Goal: Task Accomplishment & Management: Manage account settings

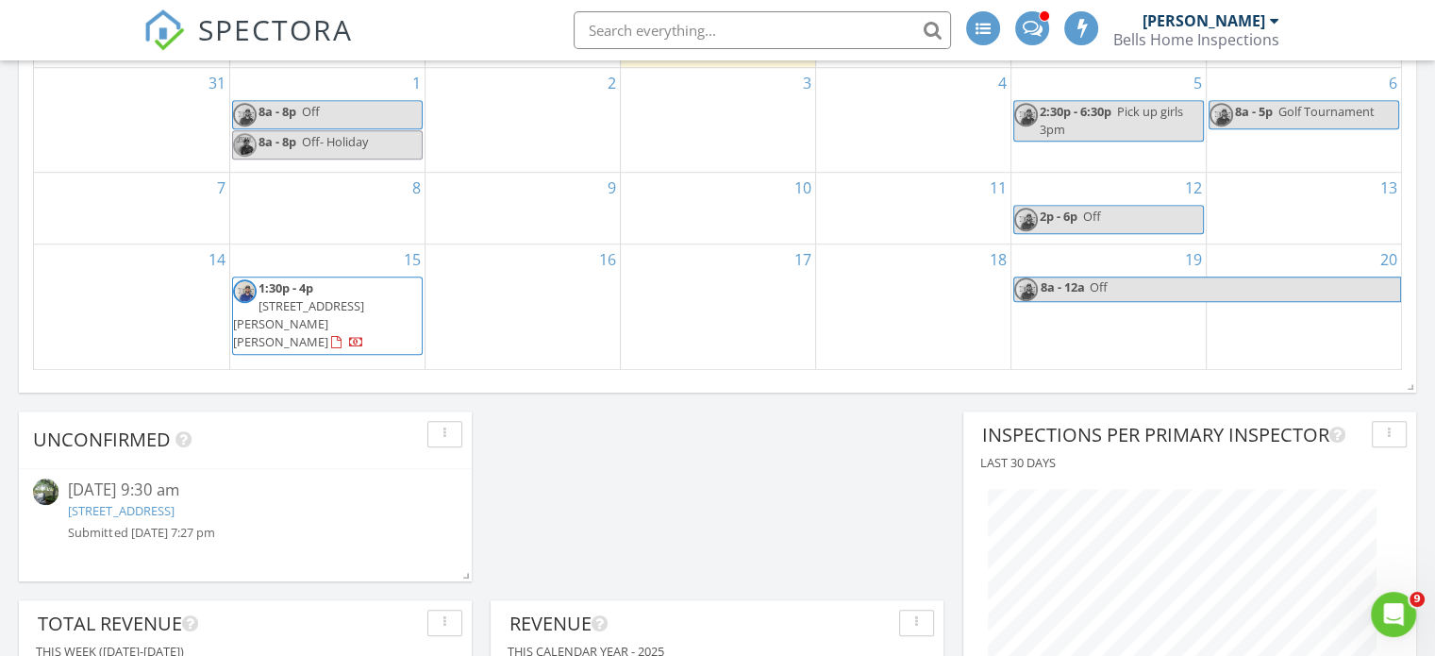
scroll to position [1423, 0]
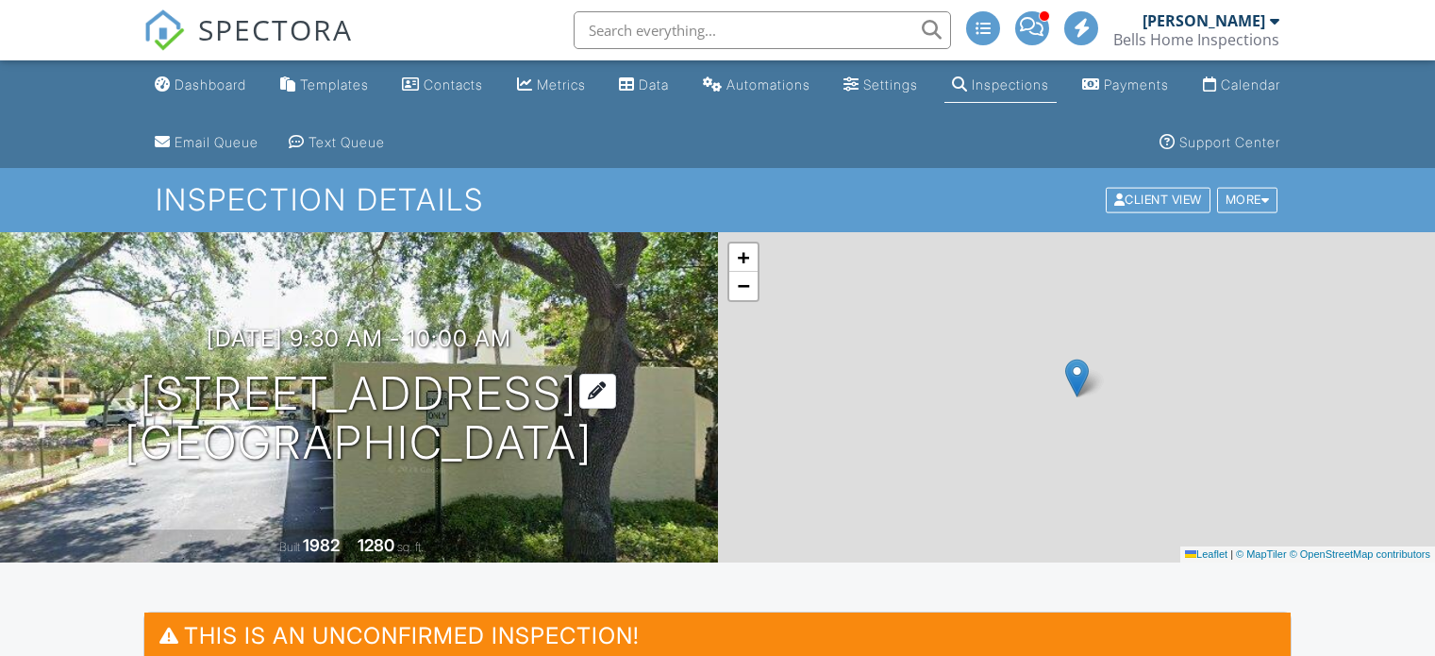
scroll to position [283, 0]
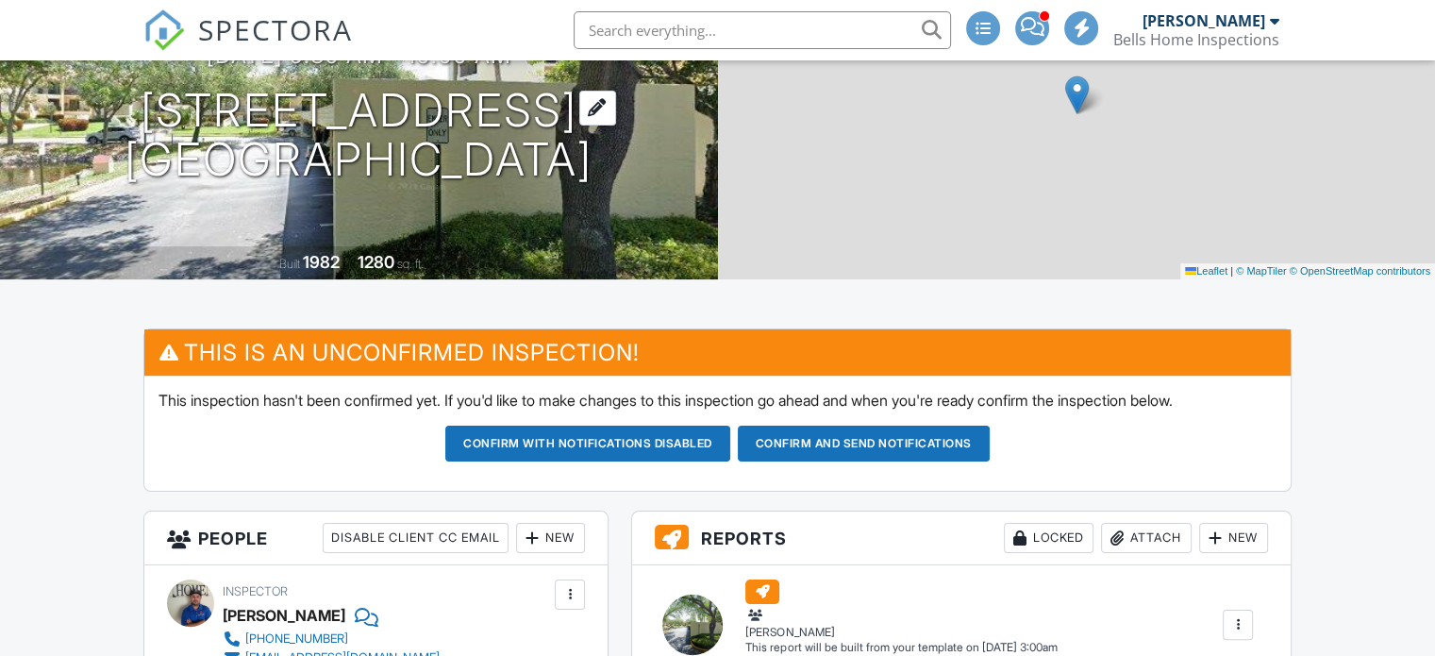
click at [28, 185] on div "08/29/2025 9:30 am - 10:00 am 7540 Sunshine Skyway Ln S 217 St. Petersburg, FL …" at bounding box center [359, 113] width 718 height 142
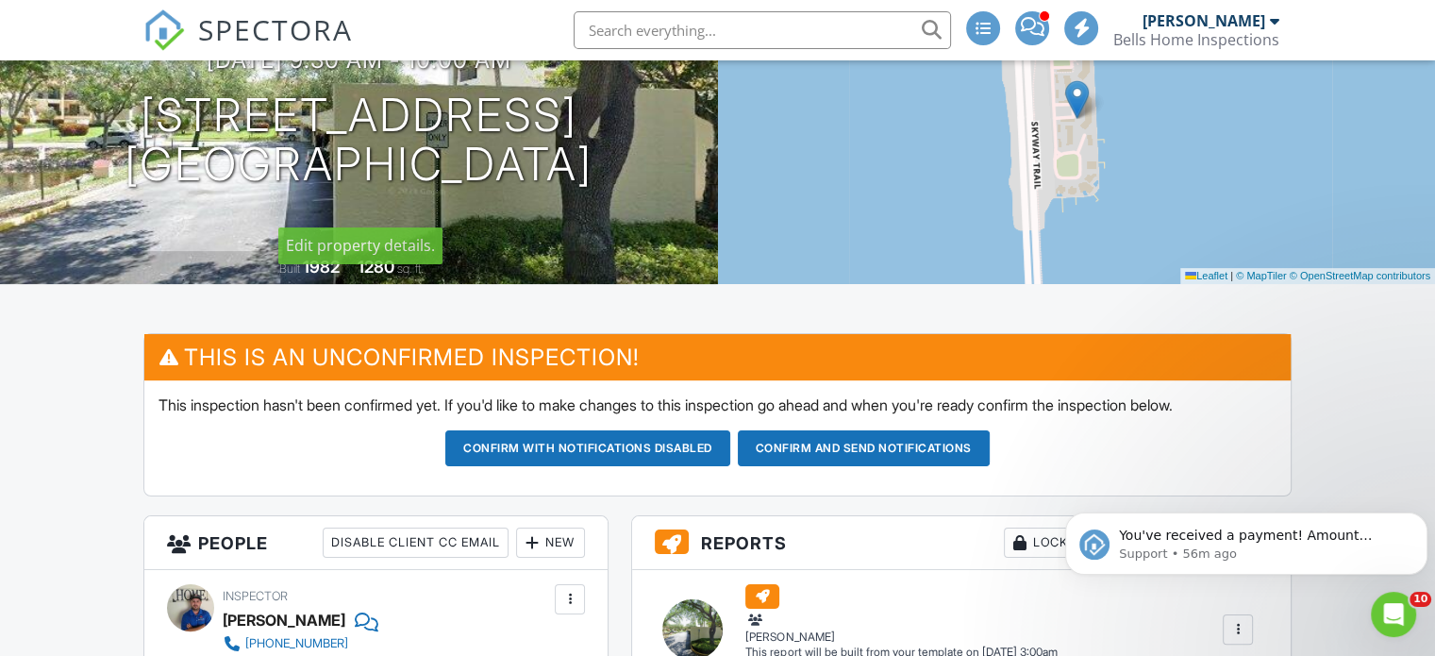
scroll to position [566, 0]
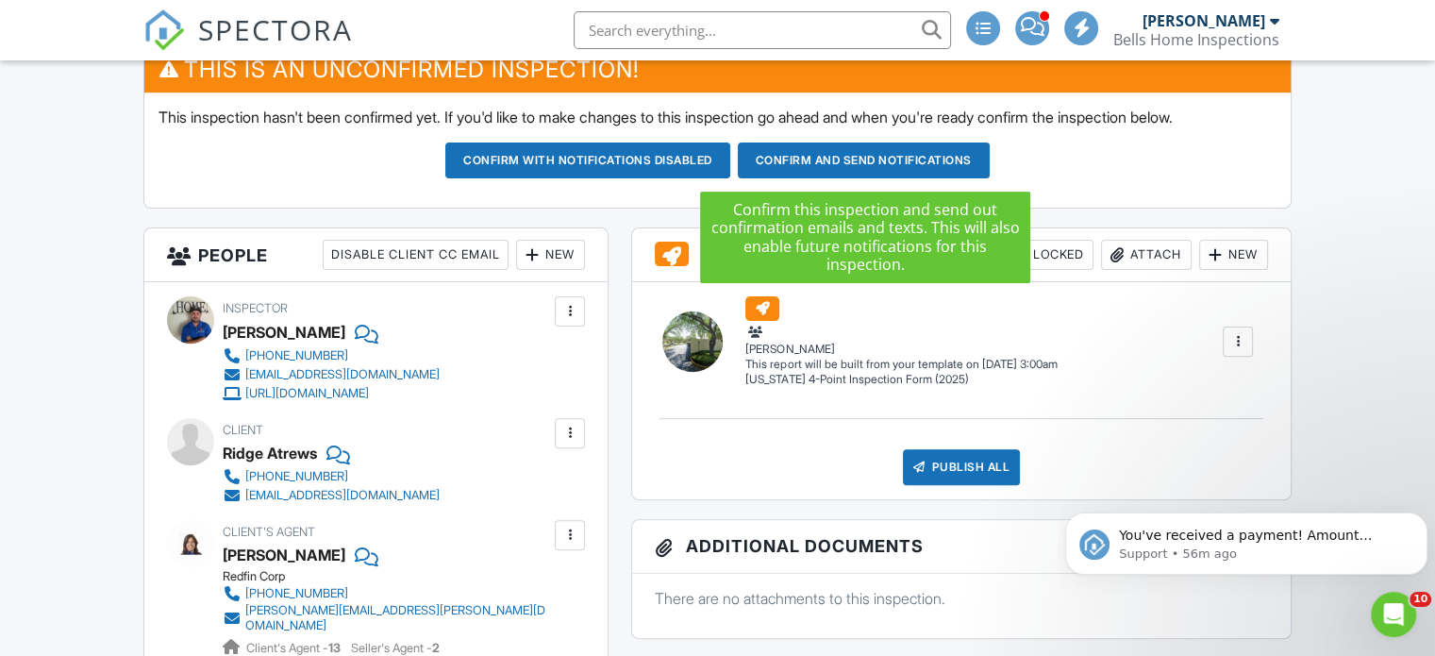
click at [730, 161] on button "Confirm and send notifications" at bounding box center [587, 160] width 285 height 36
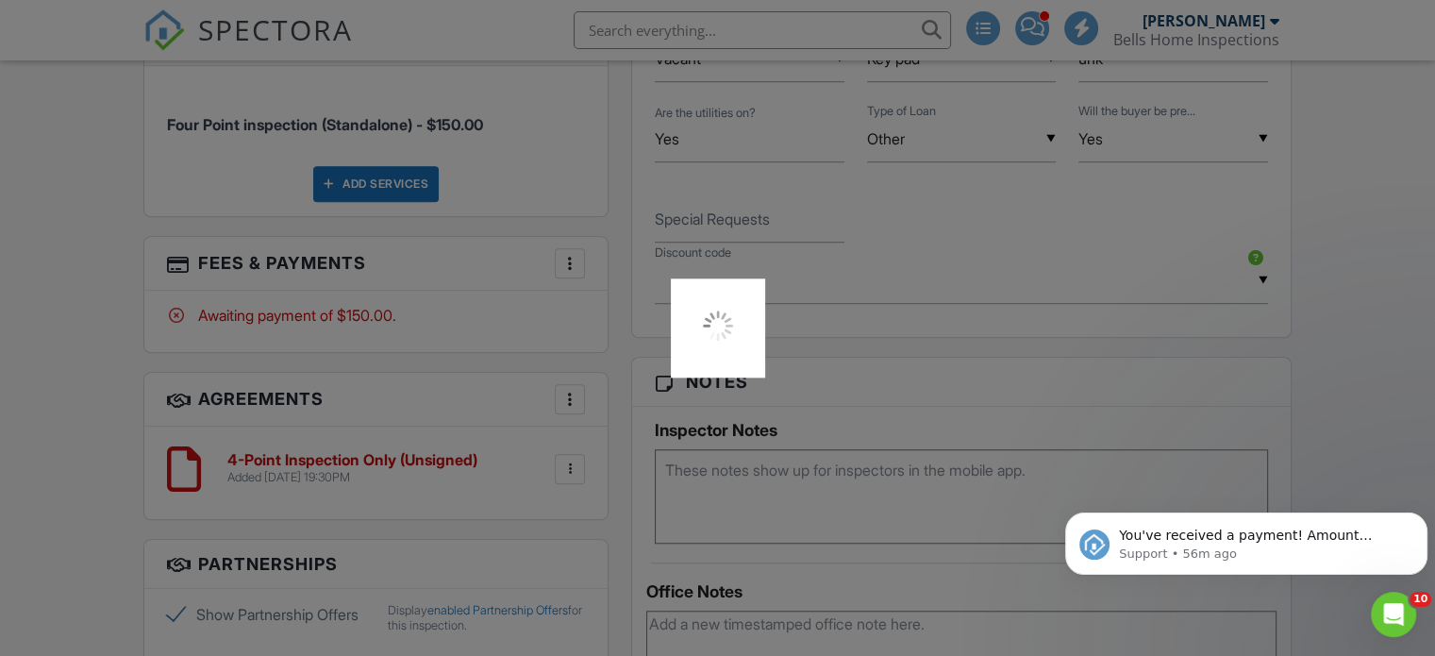
scroll to position [1604, 0]
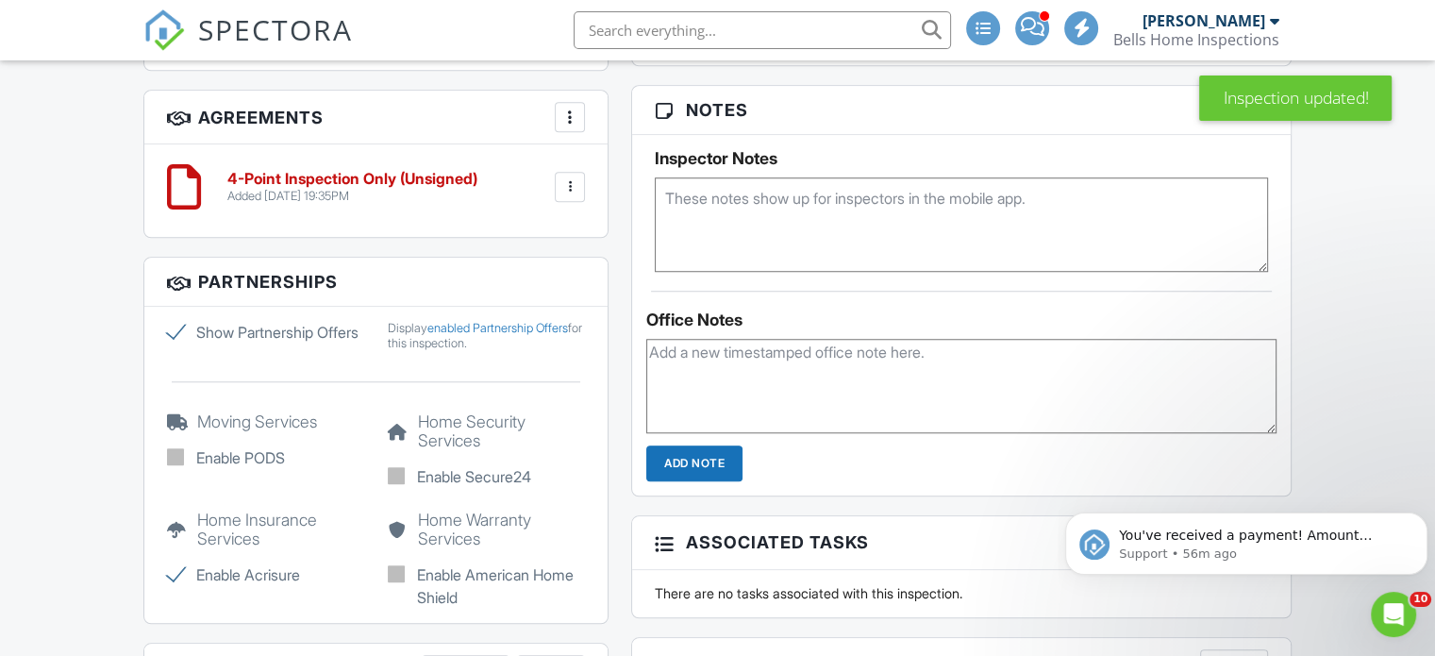
scroll to position [1510, 0]
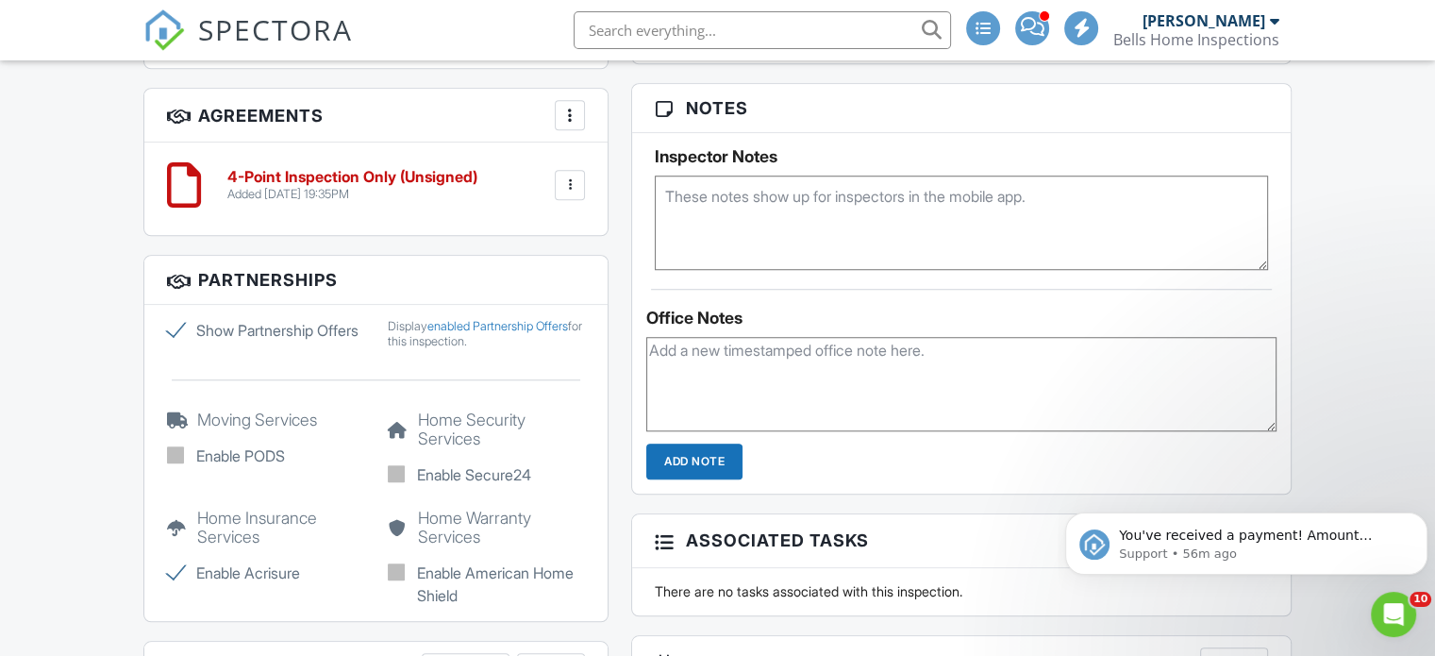
click at [766, 217] on textarea at bounding box center [961, 222] width 613 height 94
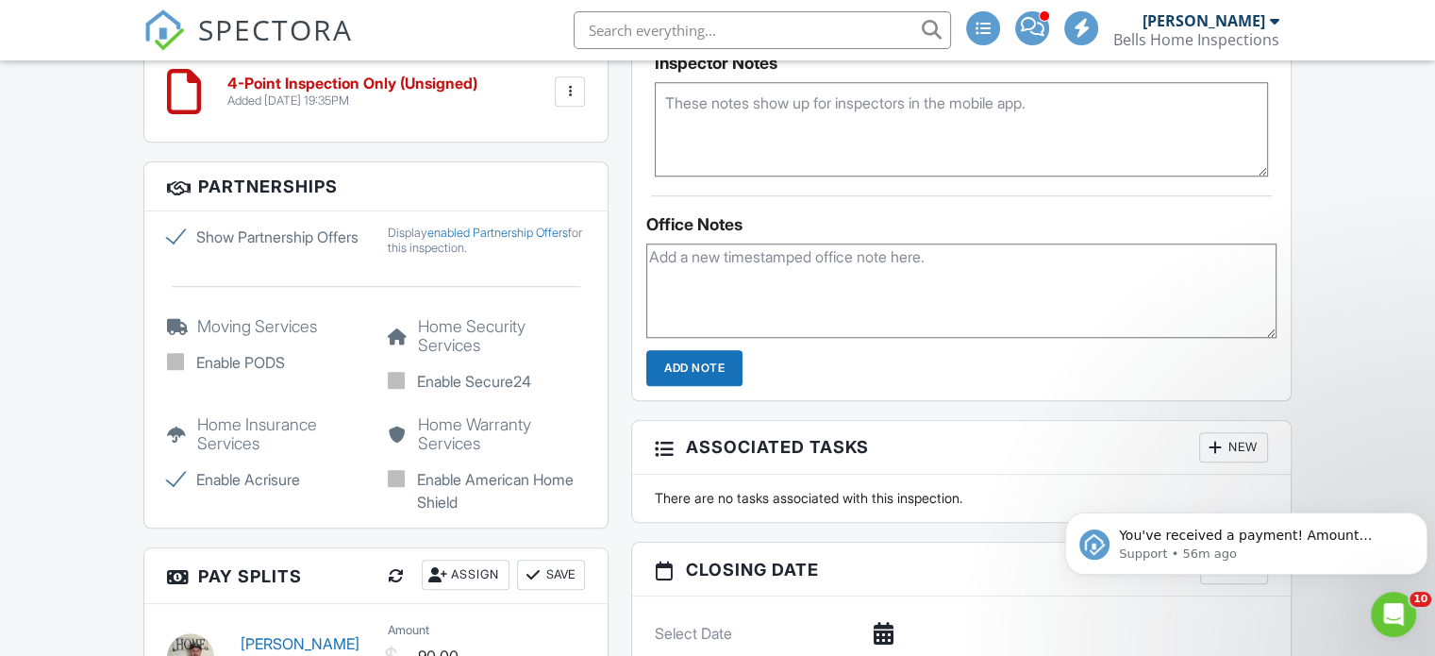
scroll to position [1604, 0]
click at [709, 123] on textarea at bounding box center [961, 128] width 613 height 94
type textarea "Check more detailed for the 4 point."
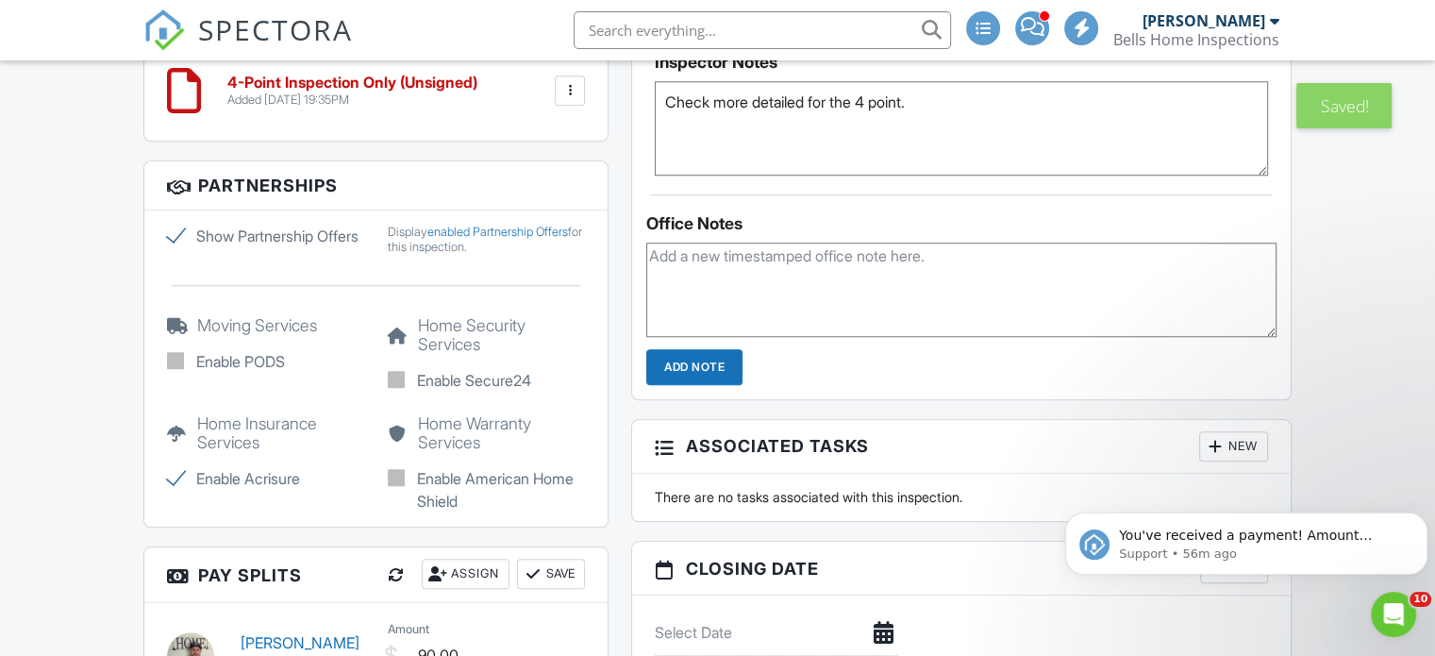
click at [698, 372] on input "Add Note" at bounding box center [694, 367] width 96 height 36
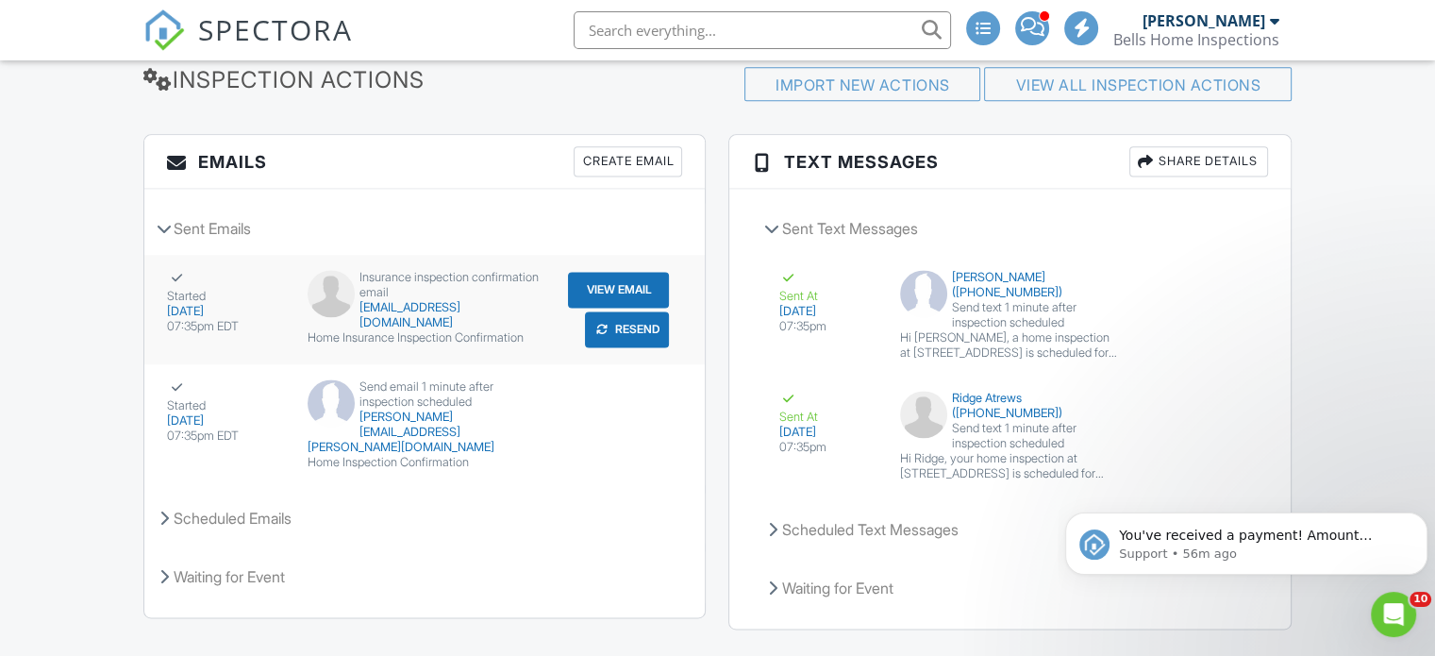
scroll to position [2548, 0]
